Goal: Task Accomplishment & Management: Use online tool/utility

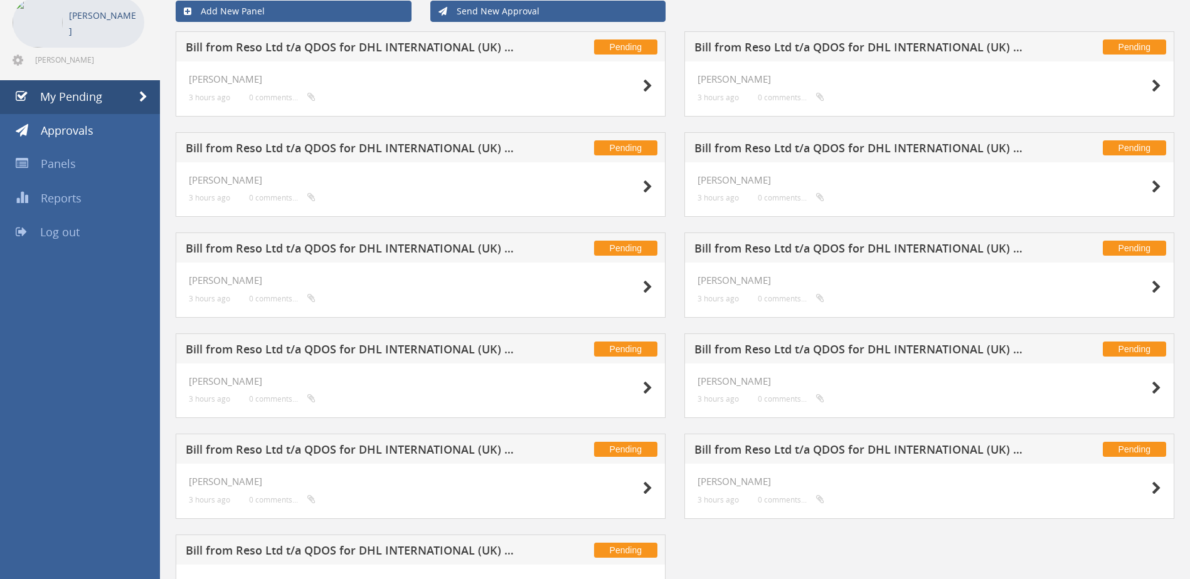
scroll to position [147, 0]
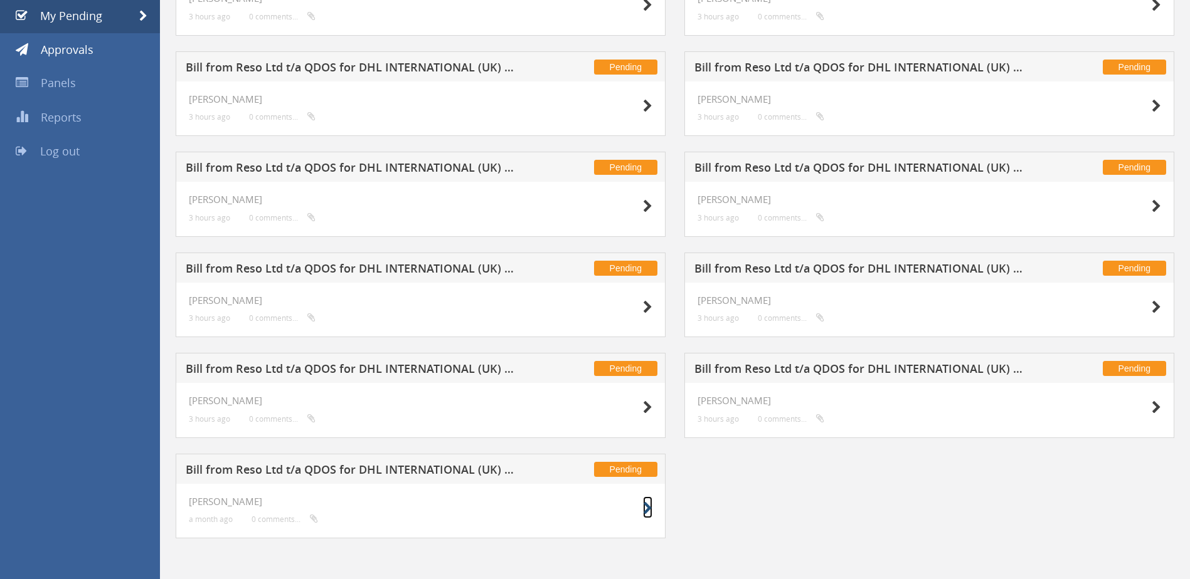
click at [648, 510] on icon at bounding box center [647, 508] width 9 height 13
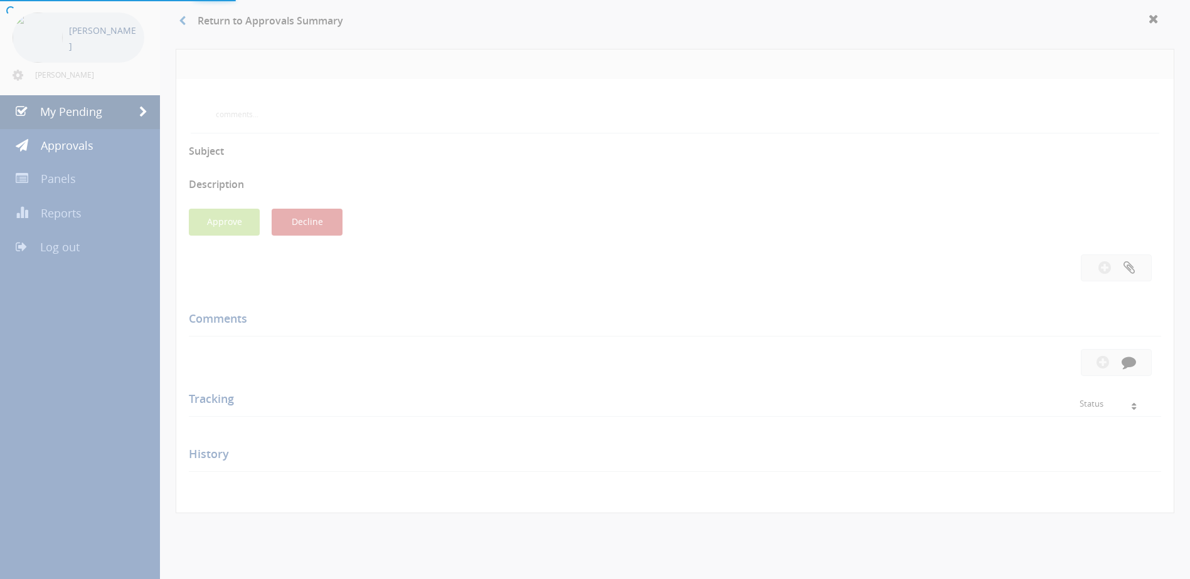
scroll to position [147, 0]
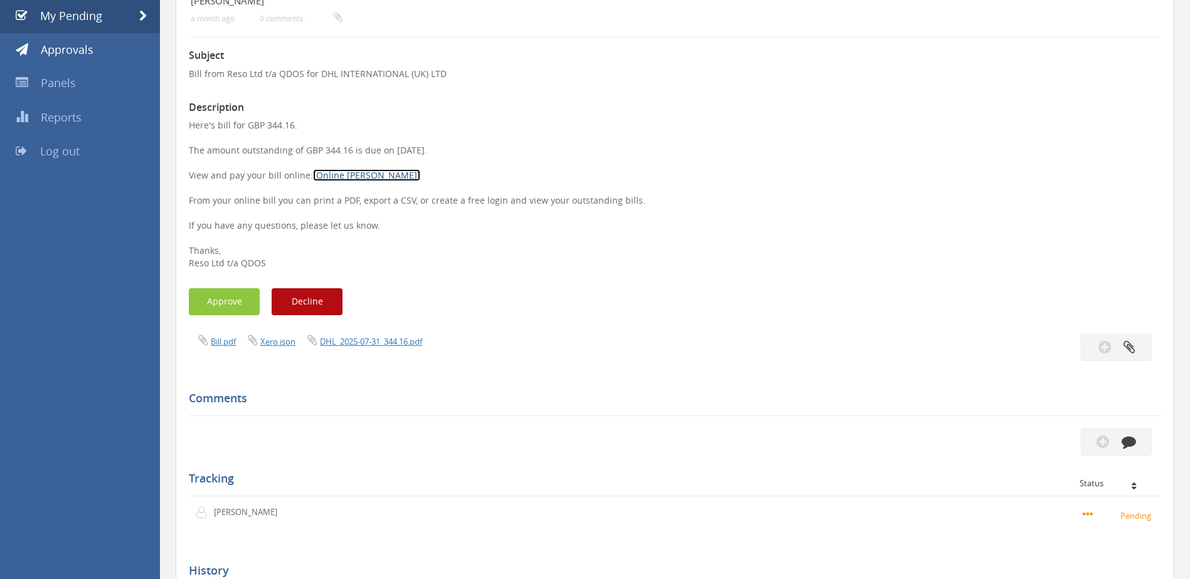
click at [345, 171] on link "[Online [PERSON_NAME]]" at bounding box center [366, 175] width 107 height 12
click at [334, 171] on link "[Online [PERSON_NAME]]" at bounding box center [366, 175] width 107 height 12
click at [216, 297] on button "Approve" at bounding box center [224, 301] width 71 height 27
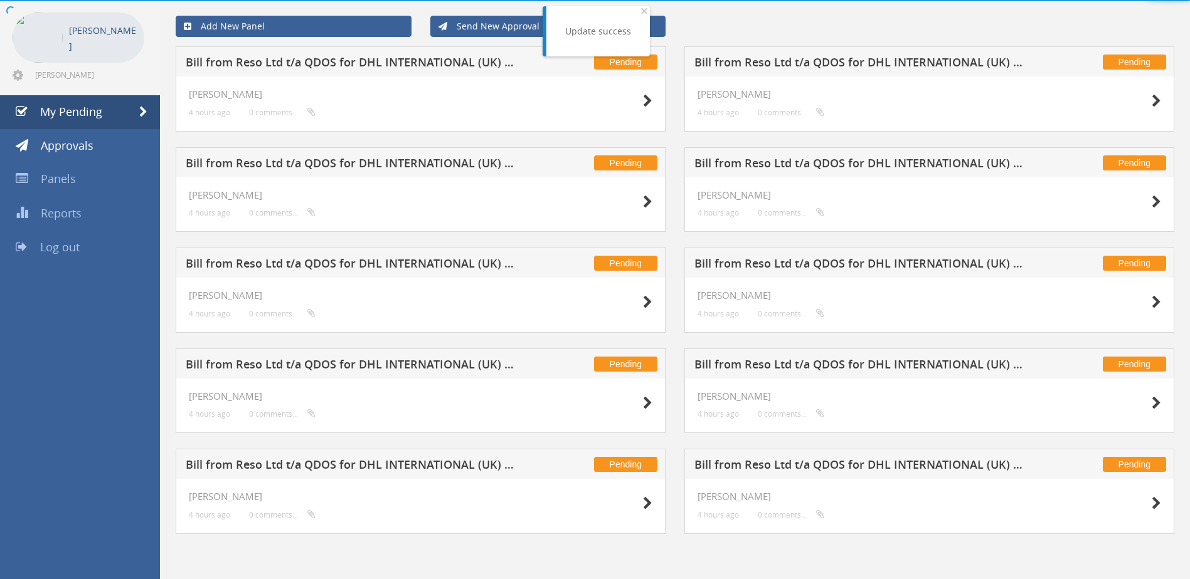
scroll to position [51, 0]
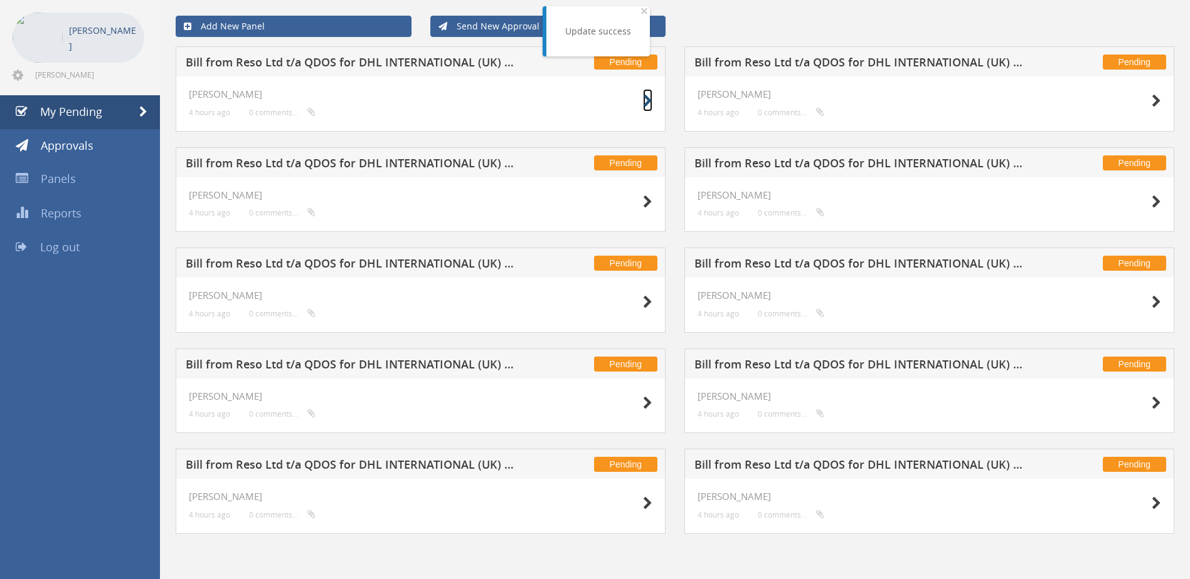
click at [646, 102] on icon at bounding box center [647, 101] width 9 height 13
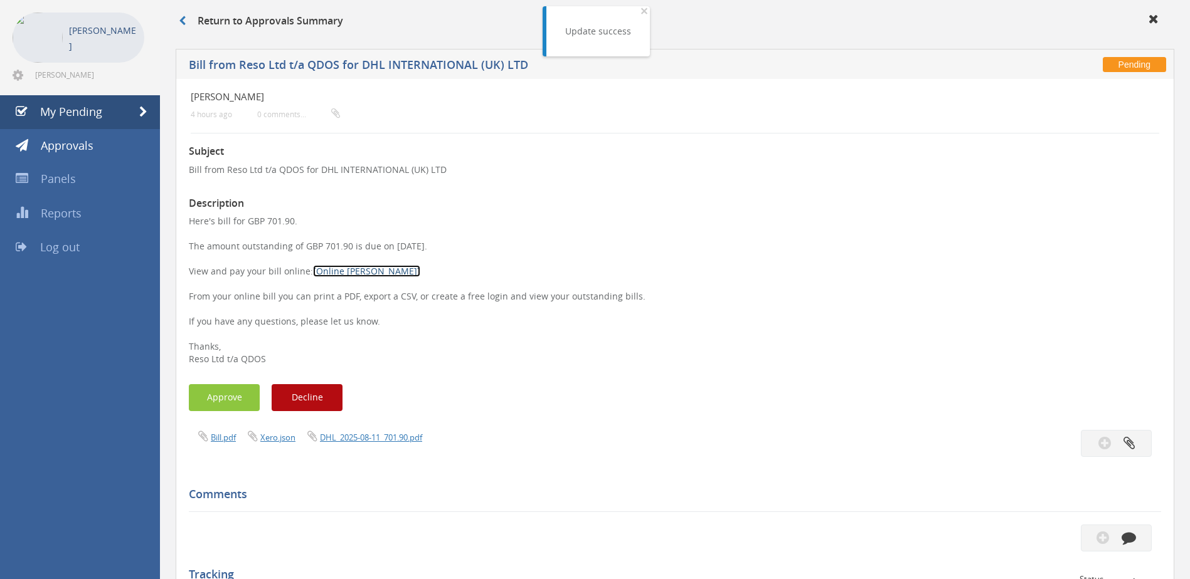
click at [326, 269] on link "[Online [PERSON_NAME]]" at bounding box center [366, 271] width 107 height 12
click at [241, 401] on button "Approve" at bounding box center [224, 397] width 71 height 27
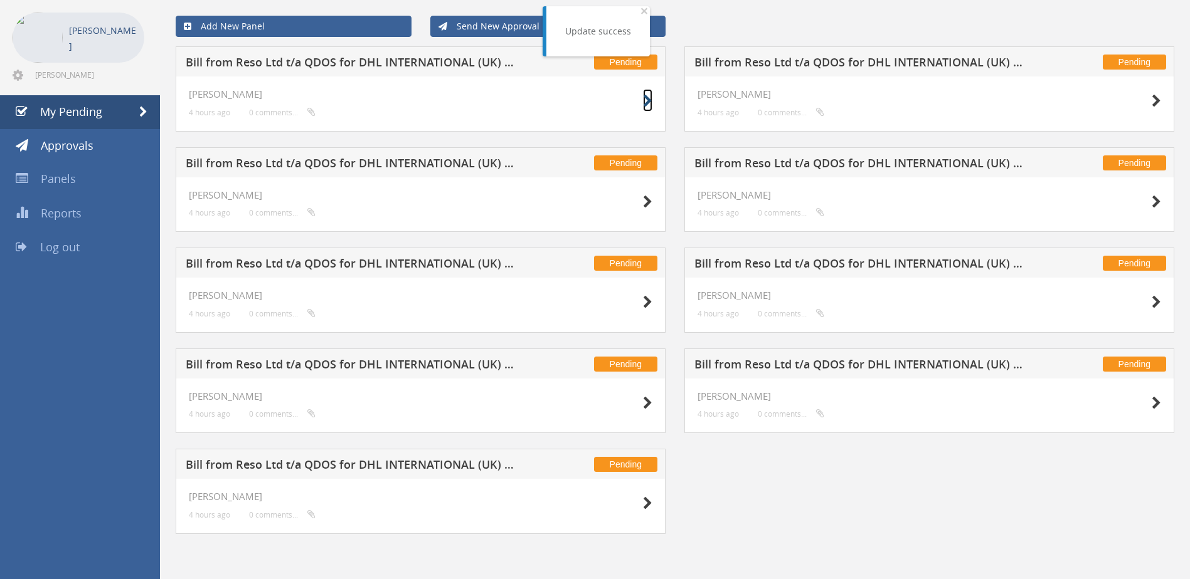
click at [647, 102] on icon at bounding box center [647, 101] width 9 height 13
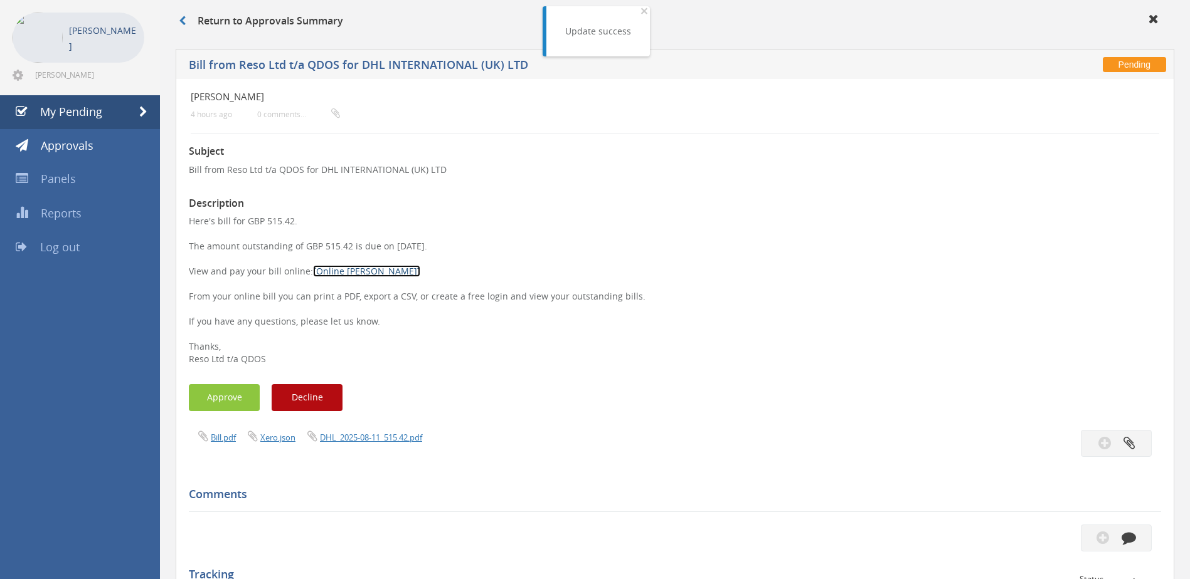
click at [330, 270] on link "[Online [PERSON_NAME]]" at bounding box center [366, 271] width 107 height 12
click at [139, 110] on span at bounding box center [143, 112] width 8 height 11
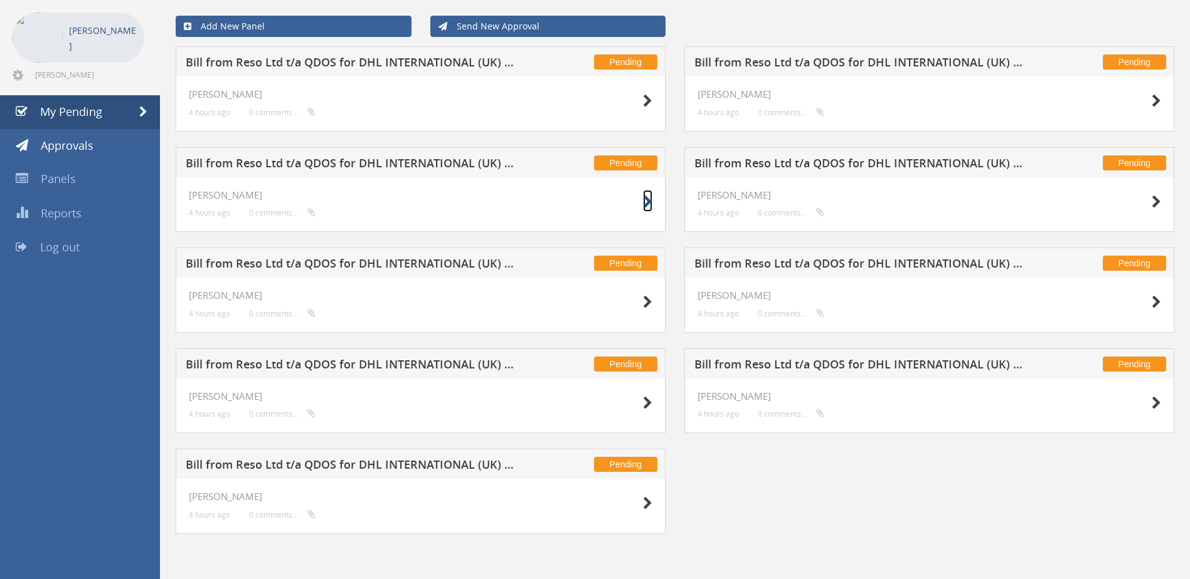
click at [648, 201] on icon at bounding box center [647, 202] width 9 height 13
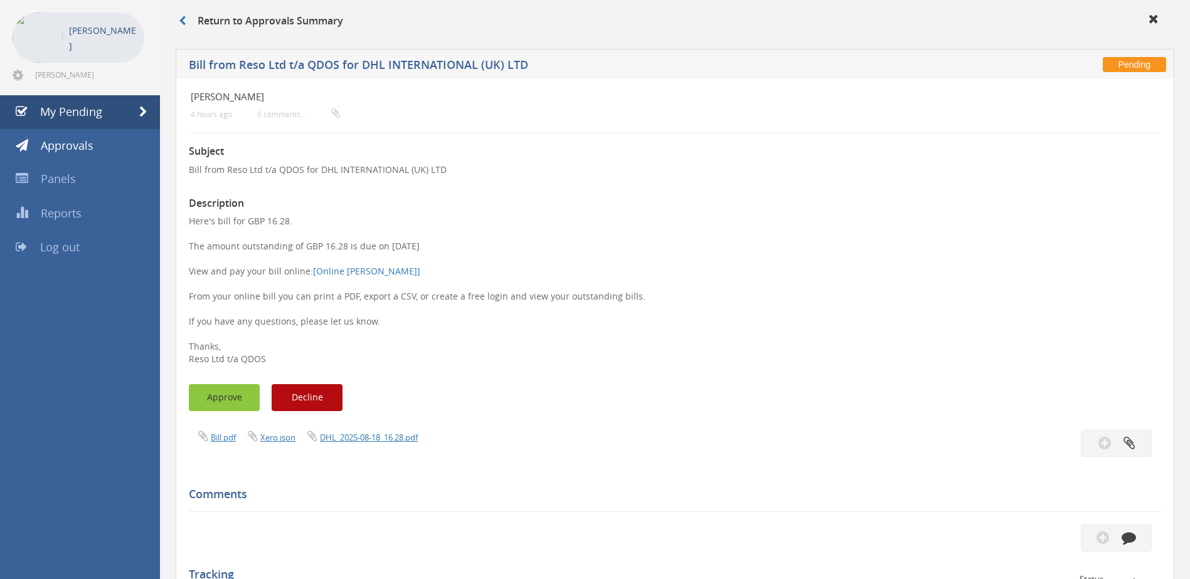
click at [235, 401] on button "Approve" at bounding box center [224, 397] width 71 height 27
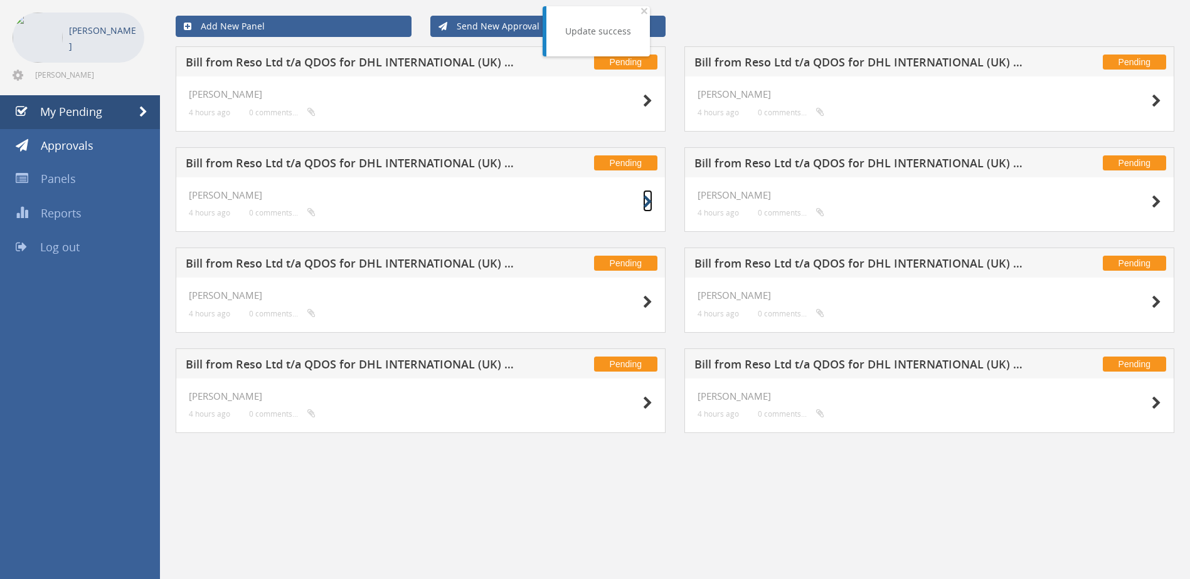
click at [647, 201] on icon at bounding box center [647, 202] width 9 height 13
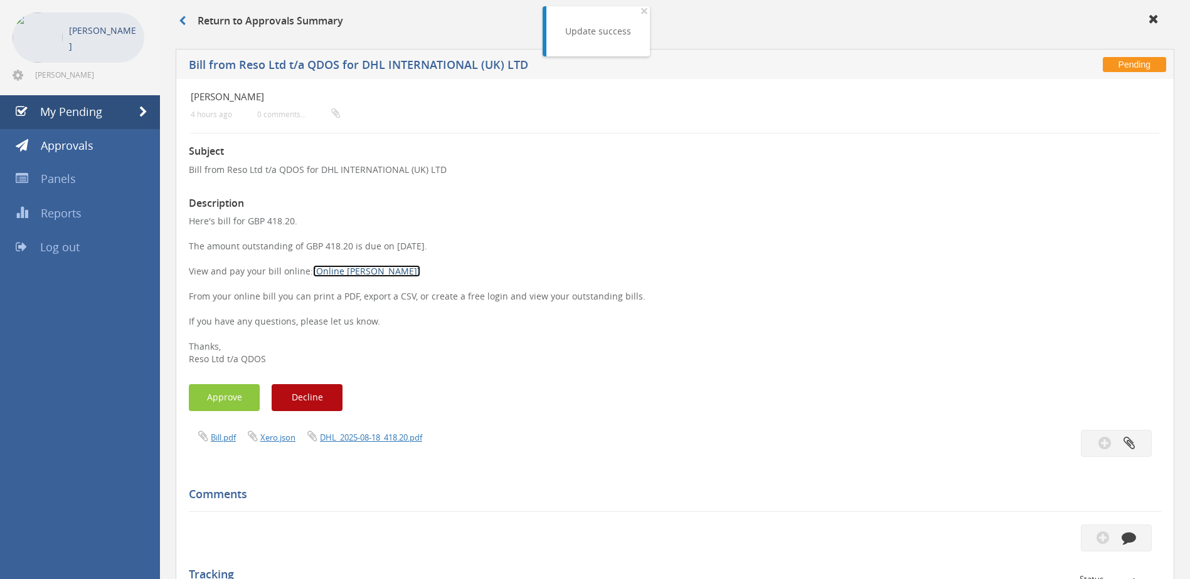
click at [352, 270] on link "[Online [PERSON_NAME]]" at bounding box center [366, 271] width 107 height 12
click at [231, 392] on button "Approve" at bounding box center [224, 397] width 71 height 27
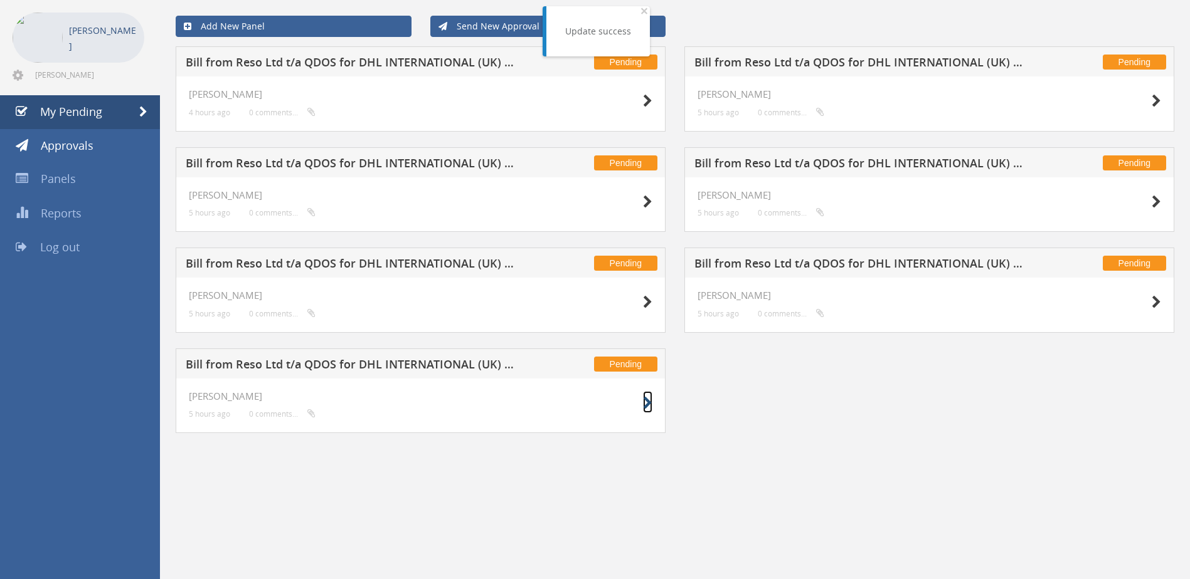
click at [645, 401] on icon at bounding box center [647, 403] width 9 height 13
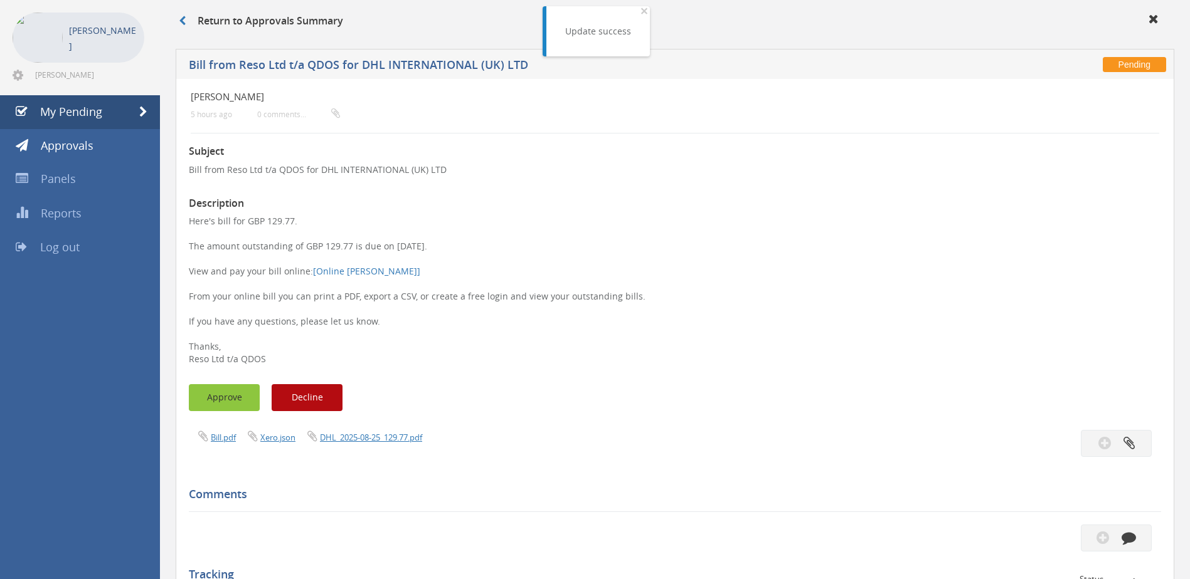
click at [217, 398] on button "Approve" at bounding box center [224, 397] width 71 height 27
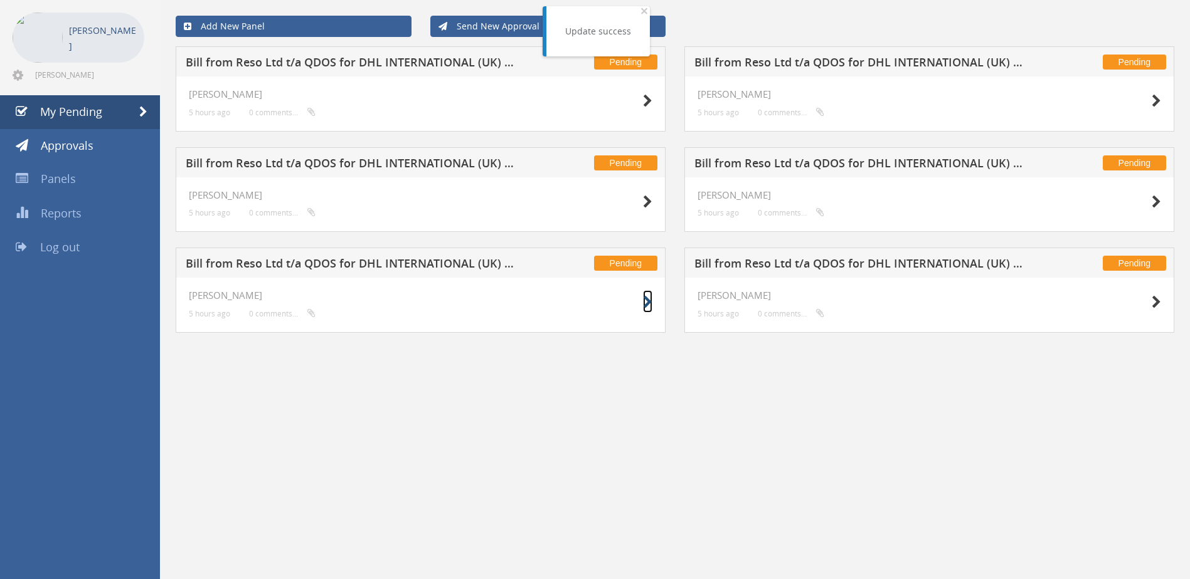
click at [648, 300] on icon at bounding box center [647, 302] width 9 height 13
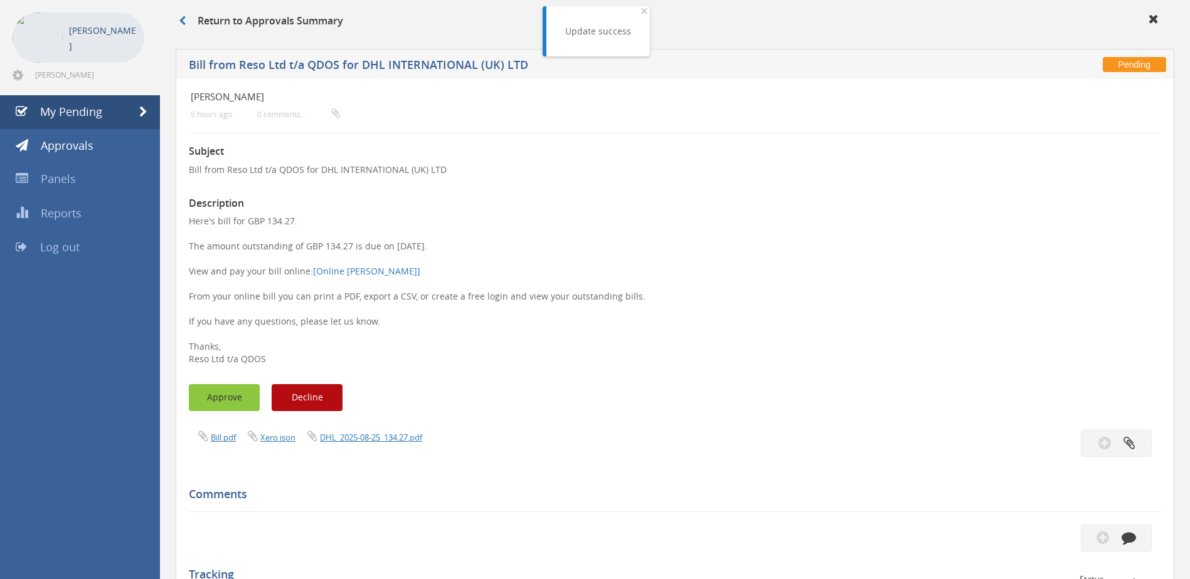
click at [225, 399] on button "Approve" at bounding box center [224, 397] width 71 height 27
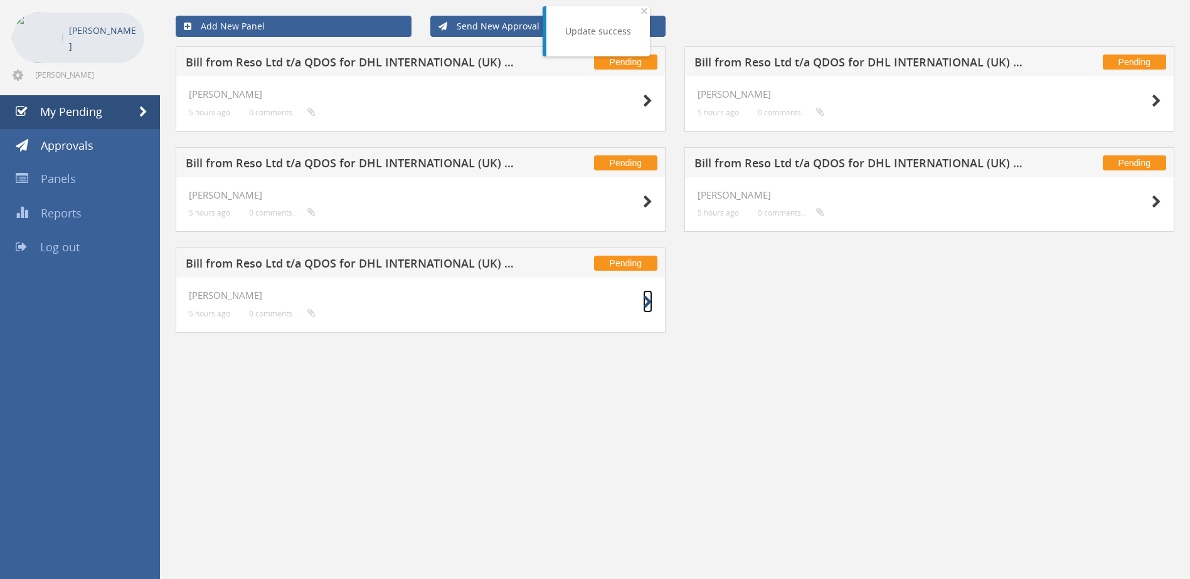
drag, startPoint x: 647, startPoint y: 302, endPoint x: 627, endPoint y: 300, distance: 20.7
click at [647, 302] on icon at bounding box center [647, 302] width 9 height 13
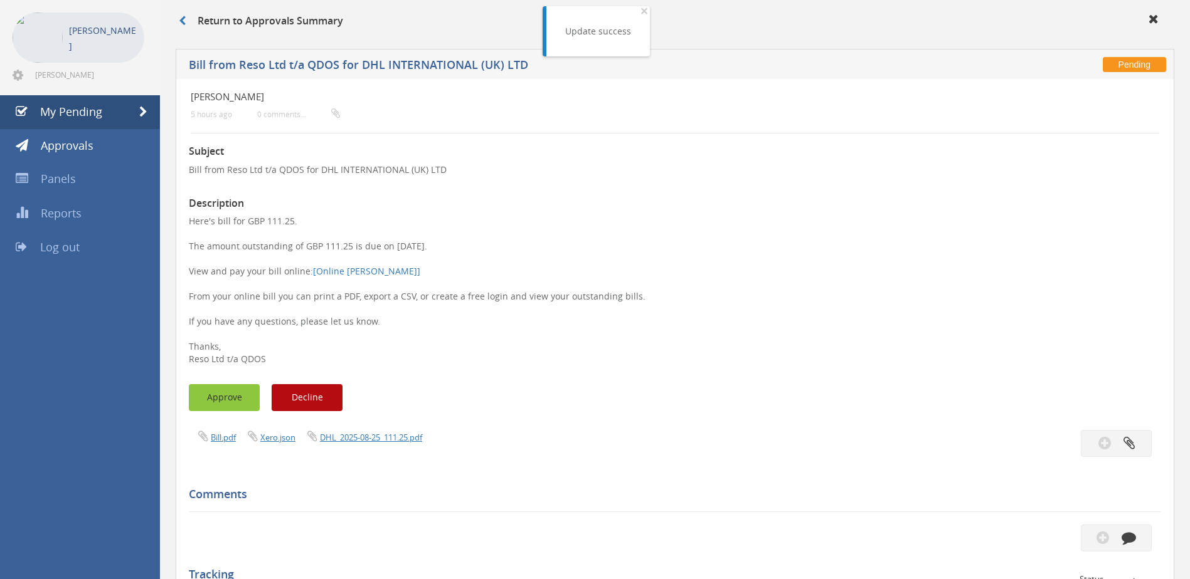
click at [226, 397] on button "Approve" at bounding box center [224, 397] width 71 height 27
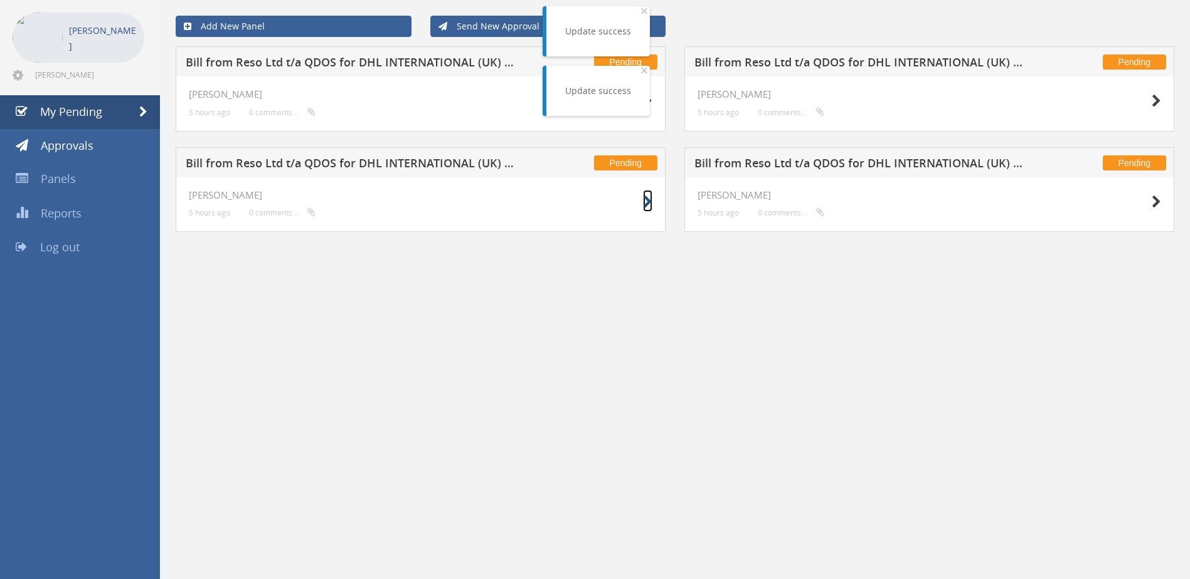
click at [648, 202] on icon at bounding box center [647, 202] width 9 height 13
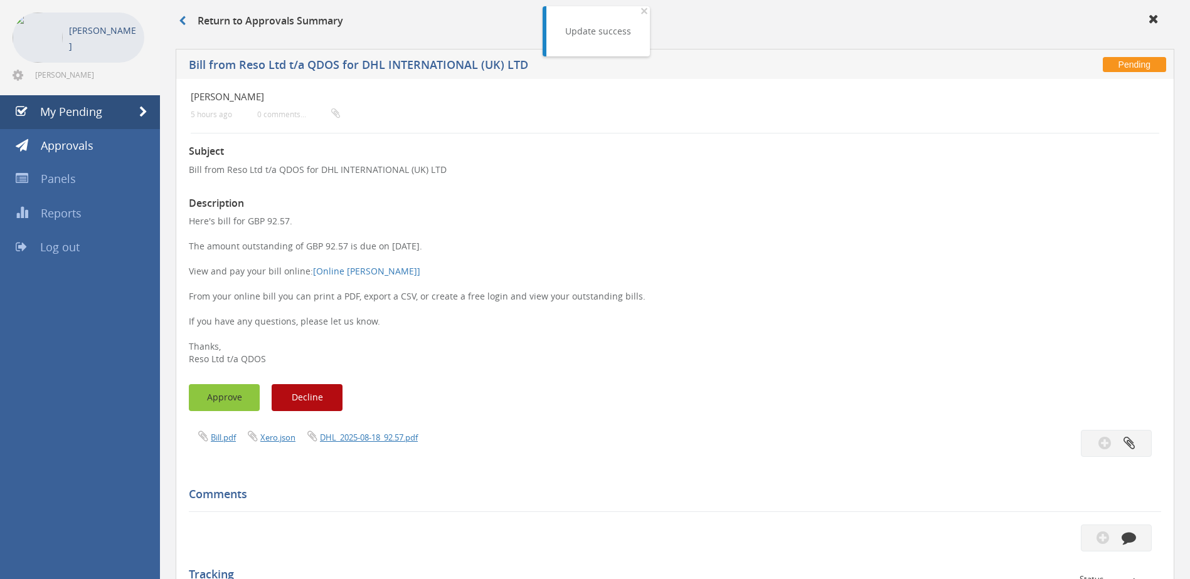
click at [224, 405] on button "Approve" at bounding box center [224, 397] width 71 height 27
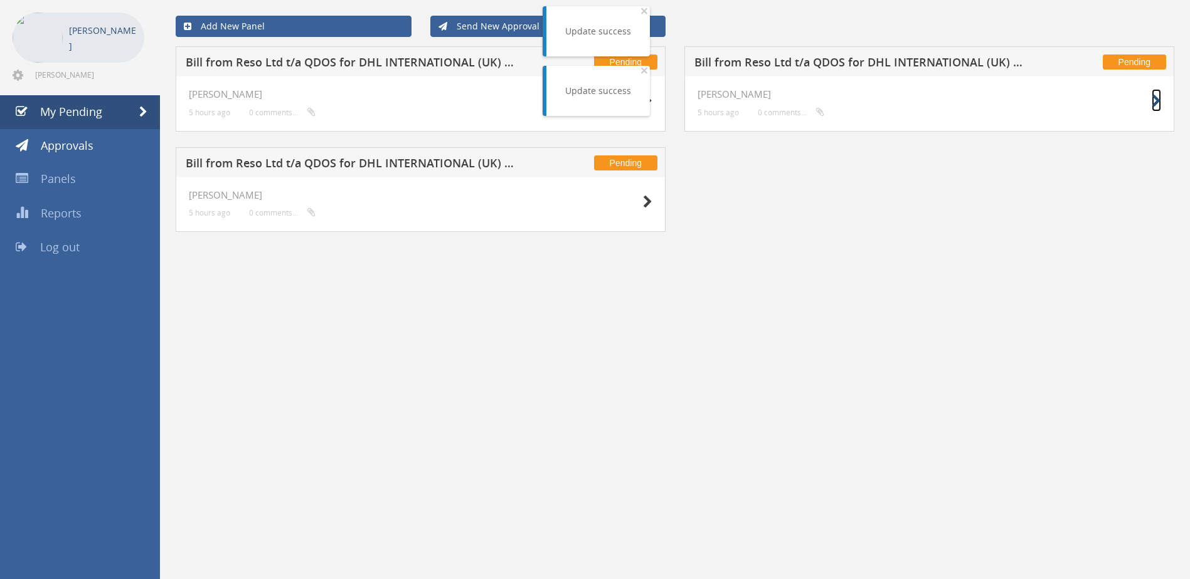
click at [1156, 105] on icon at bounding box center [1155, 101] width 9 height 13
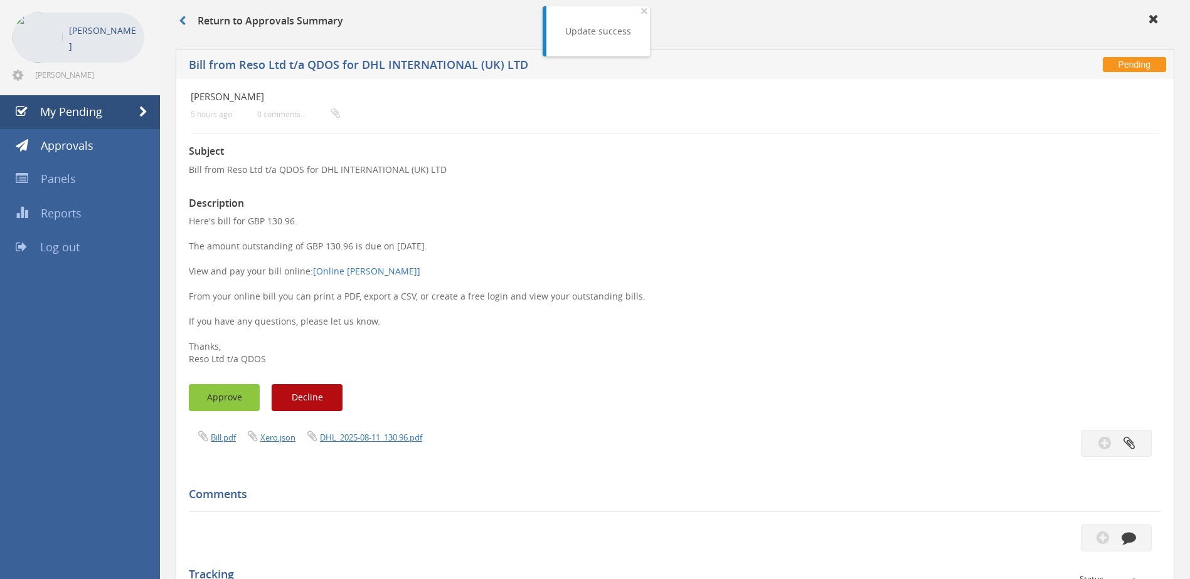
click at [227, 396] on button "Approve" at bounding box center [224, 397] width 71 height 27
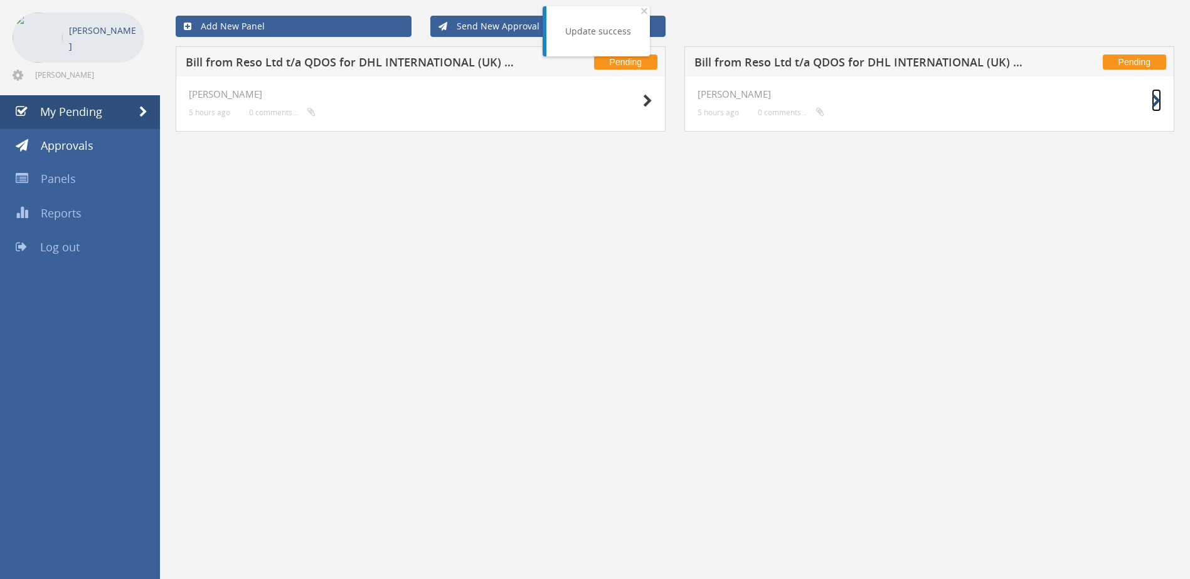
click at [1156, 103] on icon at bounding box center [1155, 101] width 9 height 13
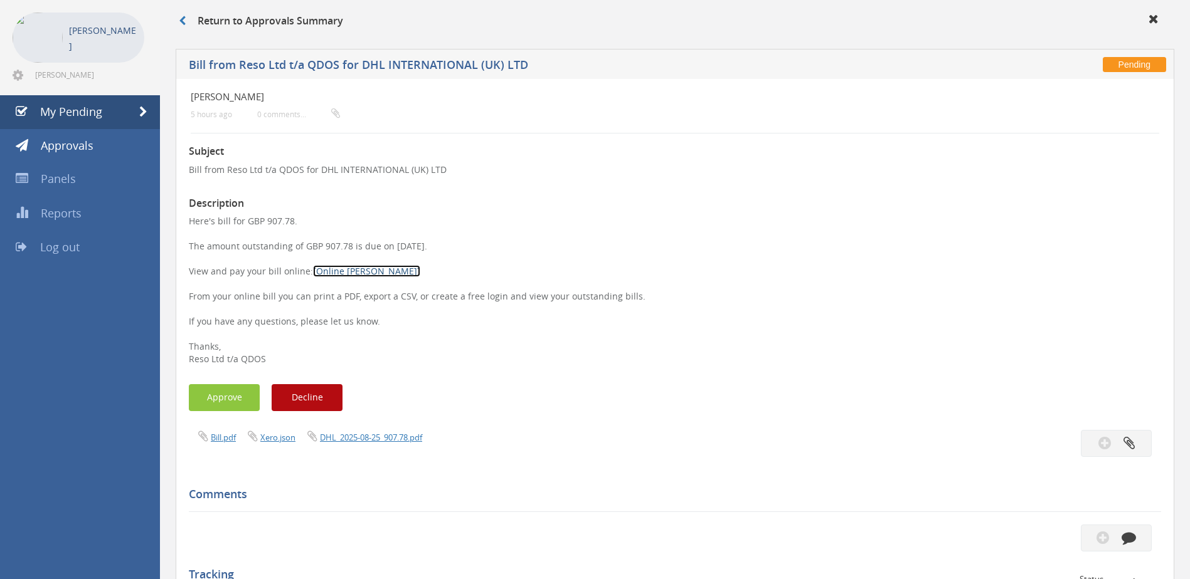
click at [339, 271] on link "[Online [PERSON_NAME]]" at bounding box center [366, 271] width 107 height 12
